Goal: Task Accomplishment & Management: Manage account settings

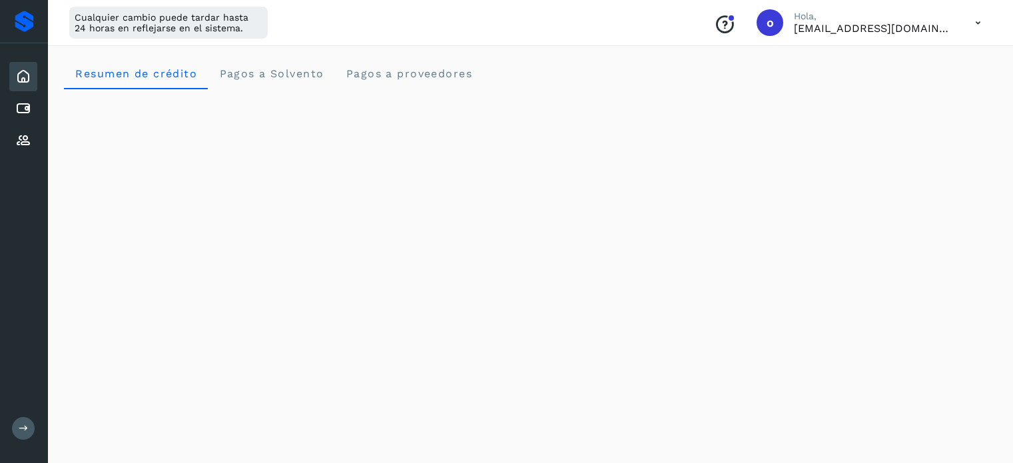
scroll to position [800, 0]
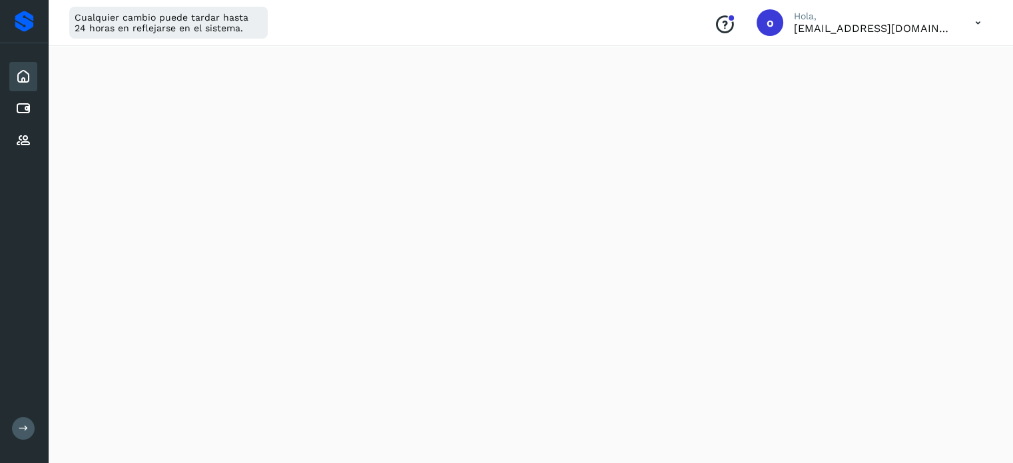
click at [29, 77] on icon at bounding box center [23, 77] width 16 height 16
click at [25, 112] on icon at bounding box center [23, 109] width 16 height 16
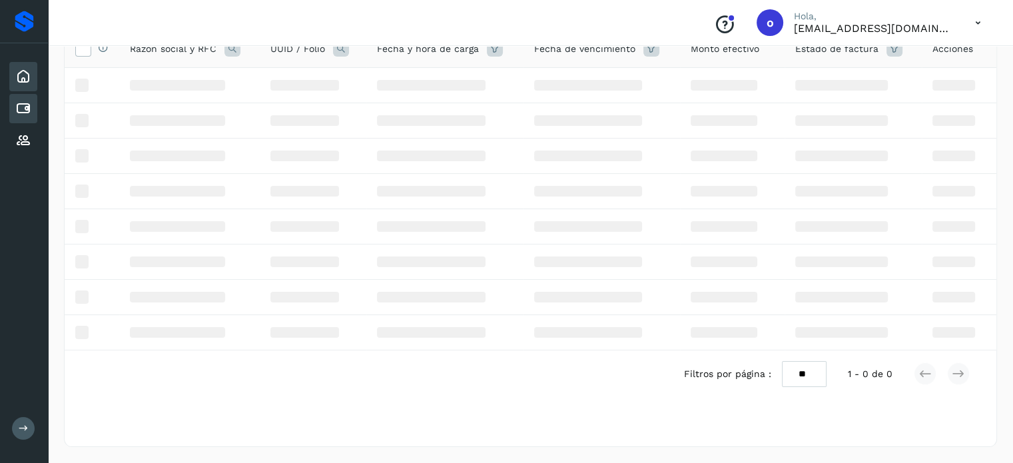
scroll to position [115, 0]
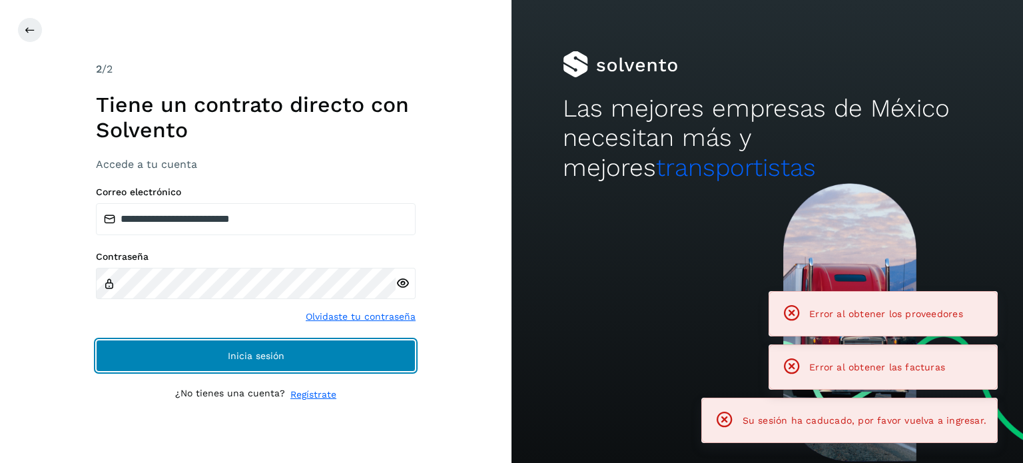
click at [277, 348] on button "Inicia sesión" at bounding box center [256, 356] width 320 height 32
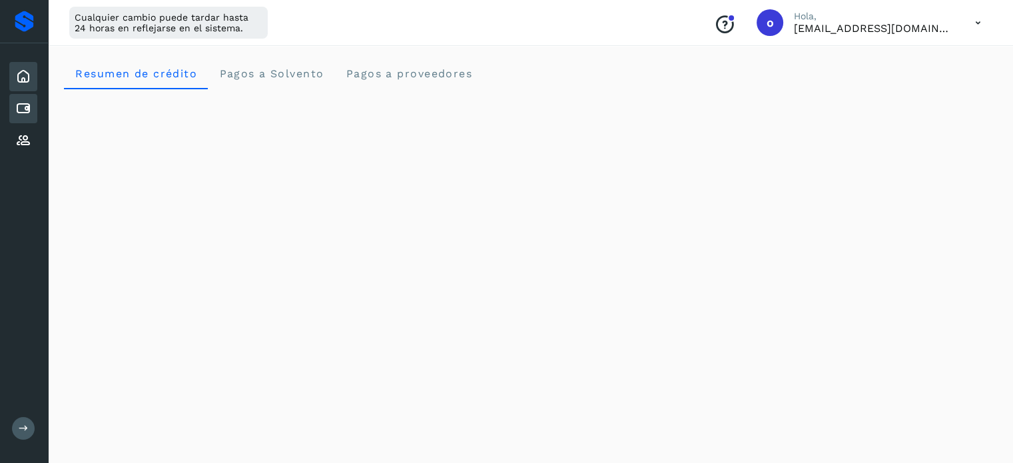
click at [27, 110] on icon at bounding box center [23, 109] width 16 height 16
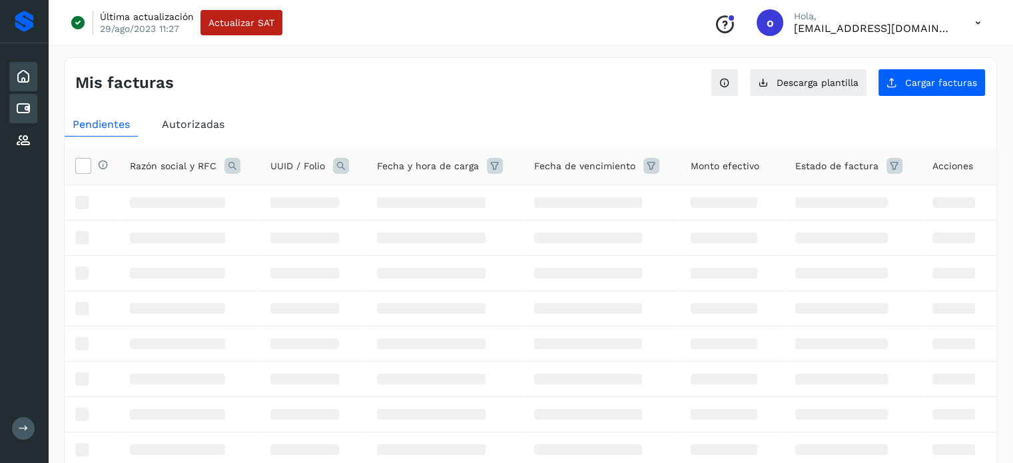
click at [27, 74] on icon at bounding box center [23, 77] width 16 height 16
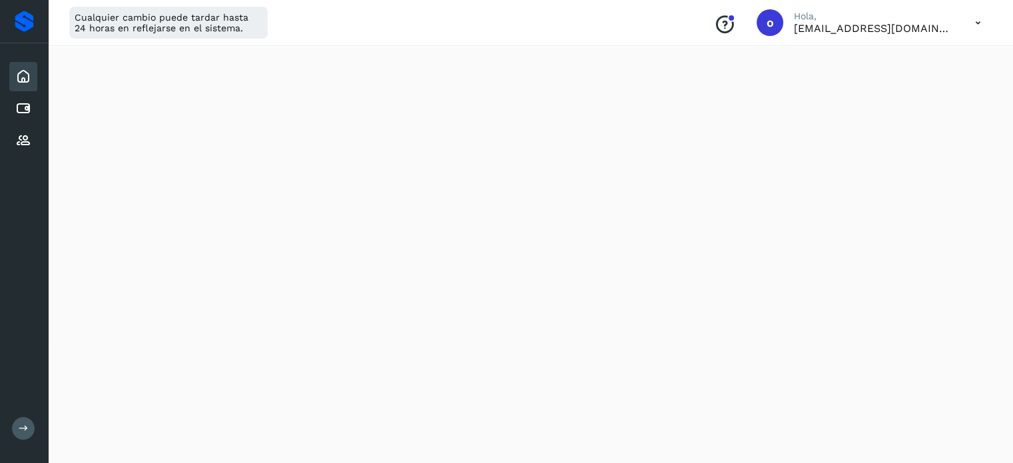
scroll to position [666, 0]
